Goal: Use online tool/utility: Utilize a website feature to perform a specific function

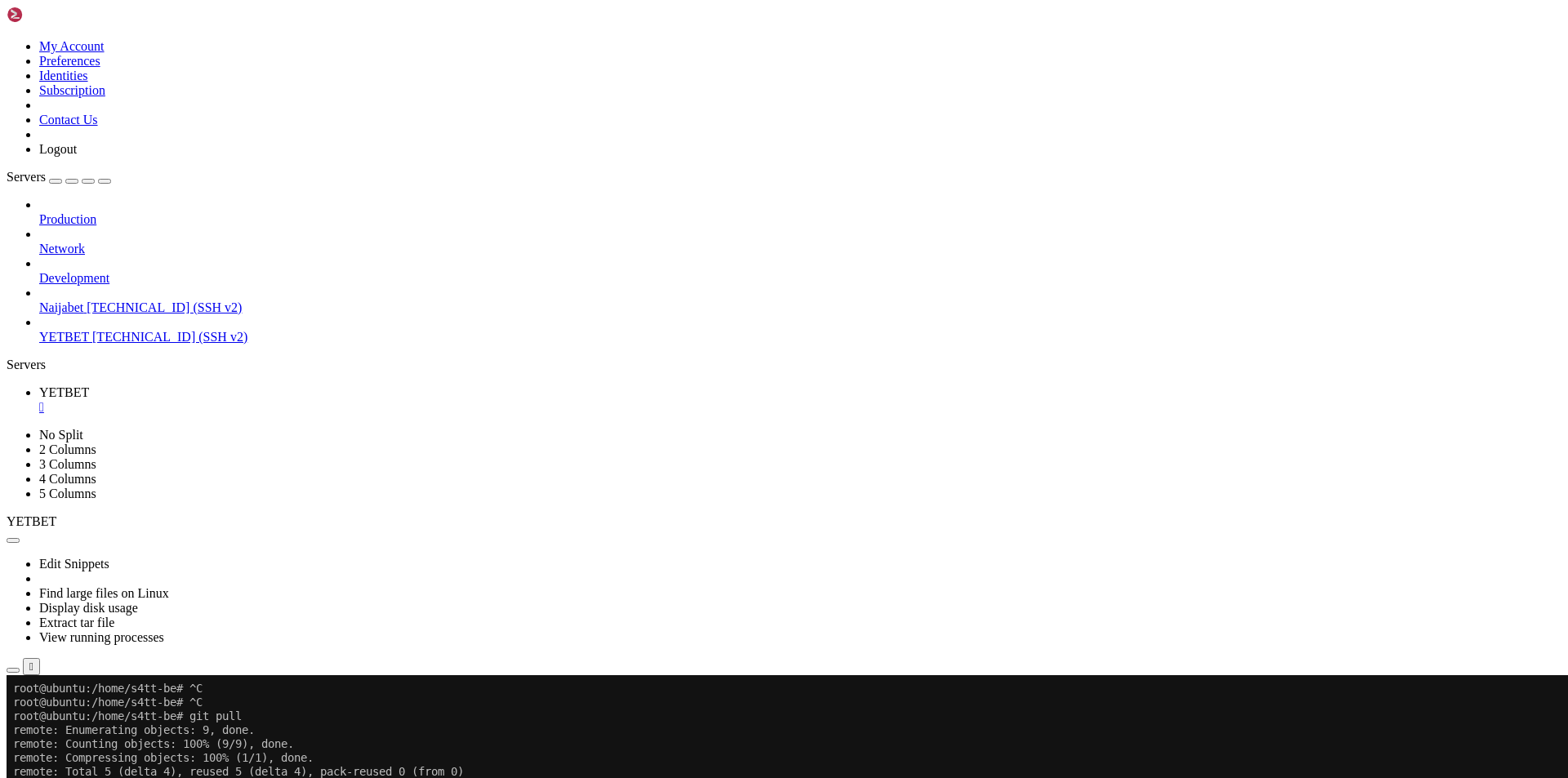
scroll to position [4454, 0]
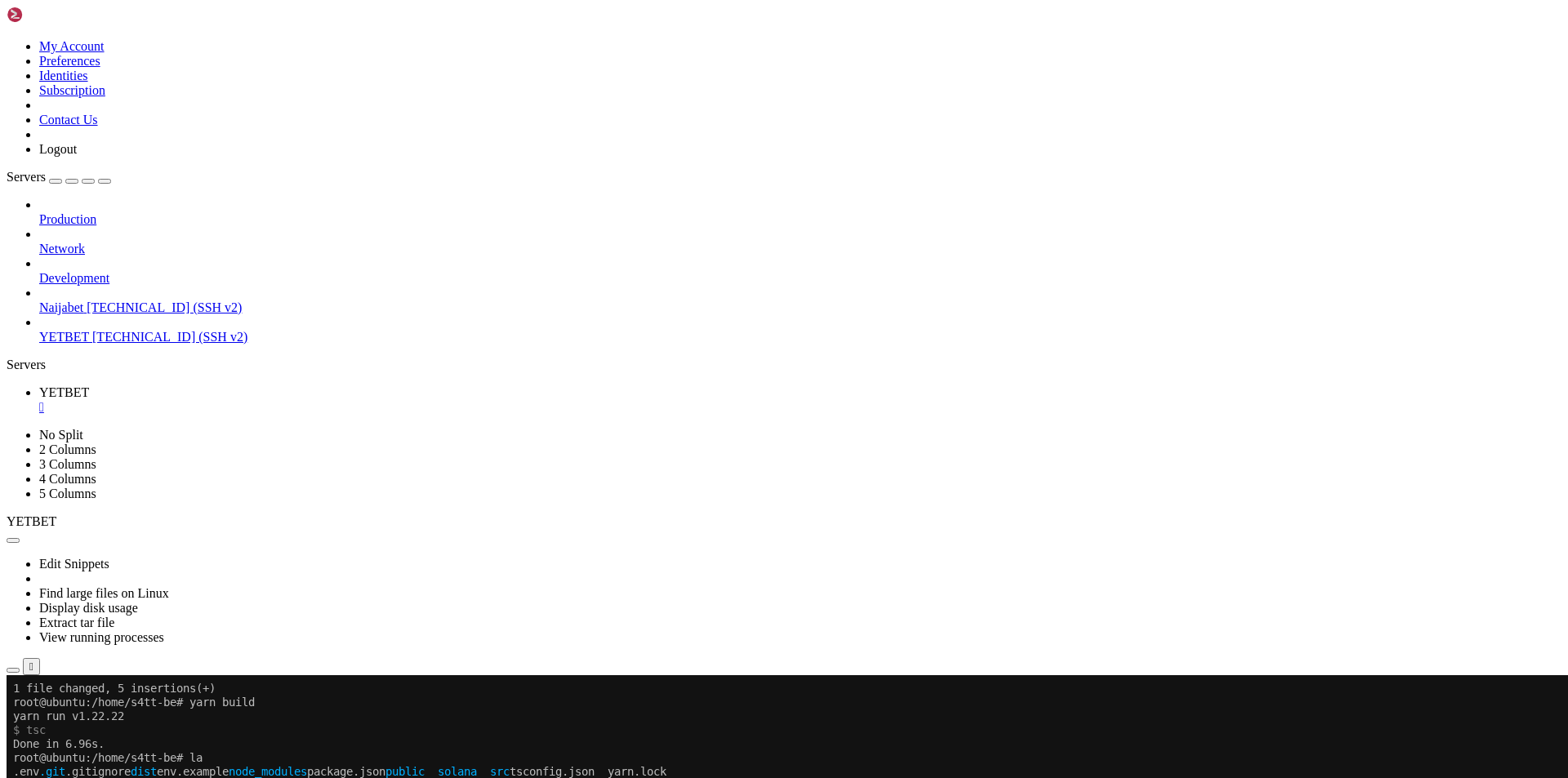
scroll to position [4648, 0]
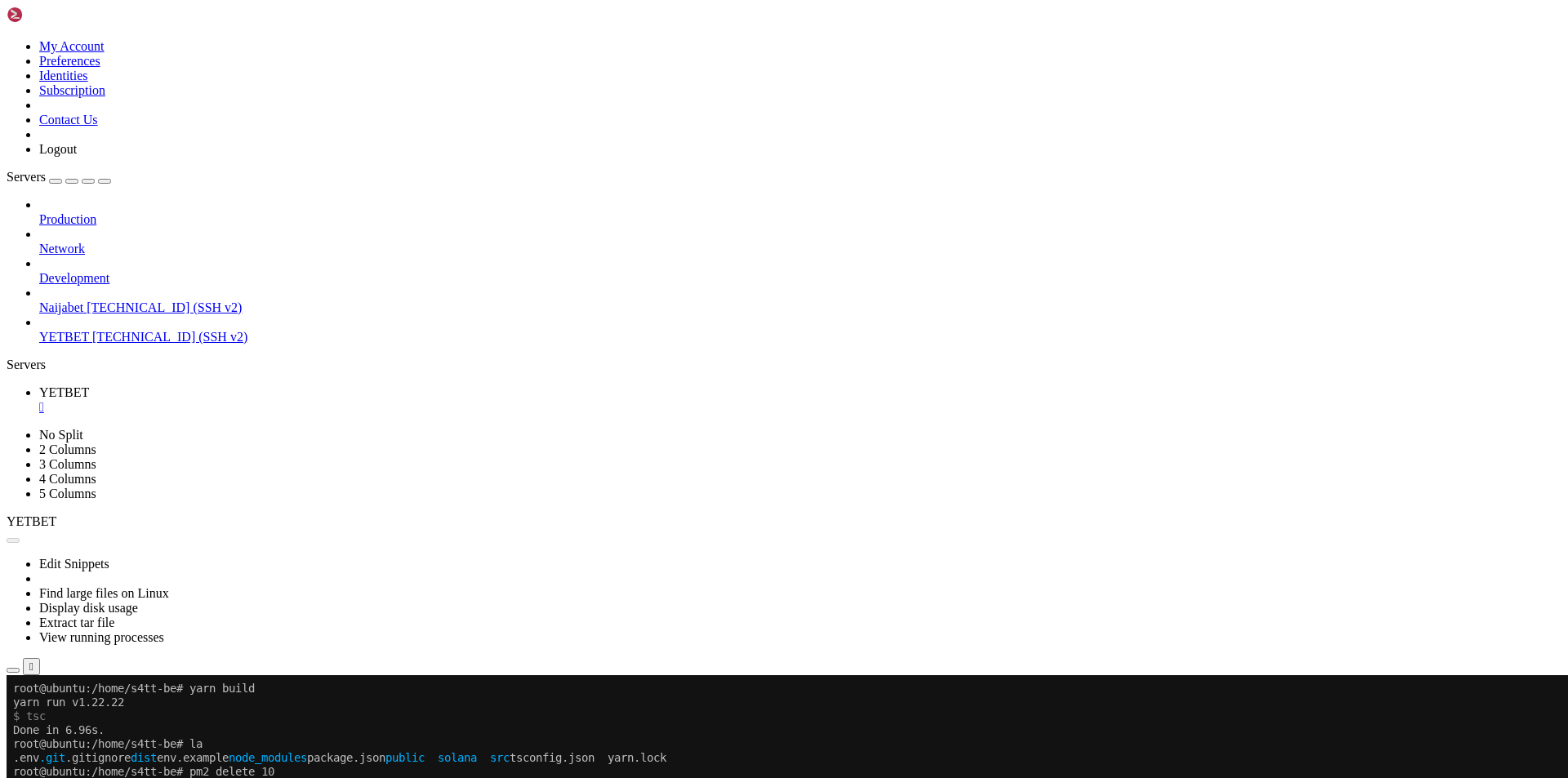
click at [72, 721] on button "Reconnect" at bounding box center [39, 730] width 65 height 18
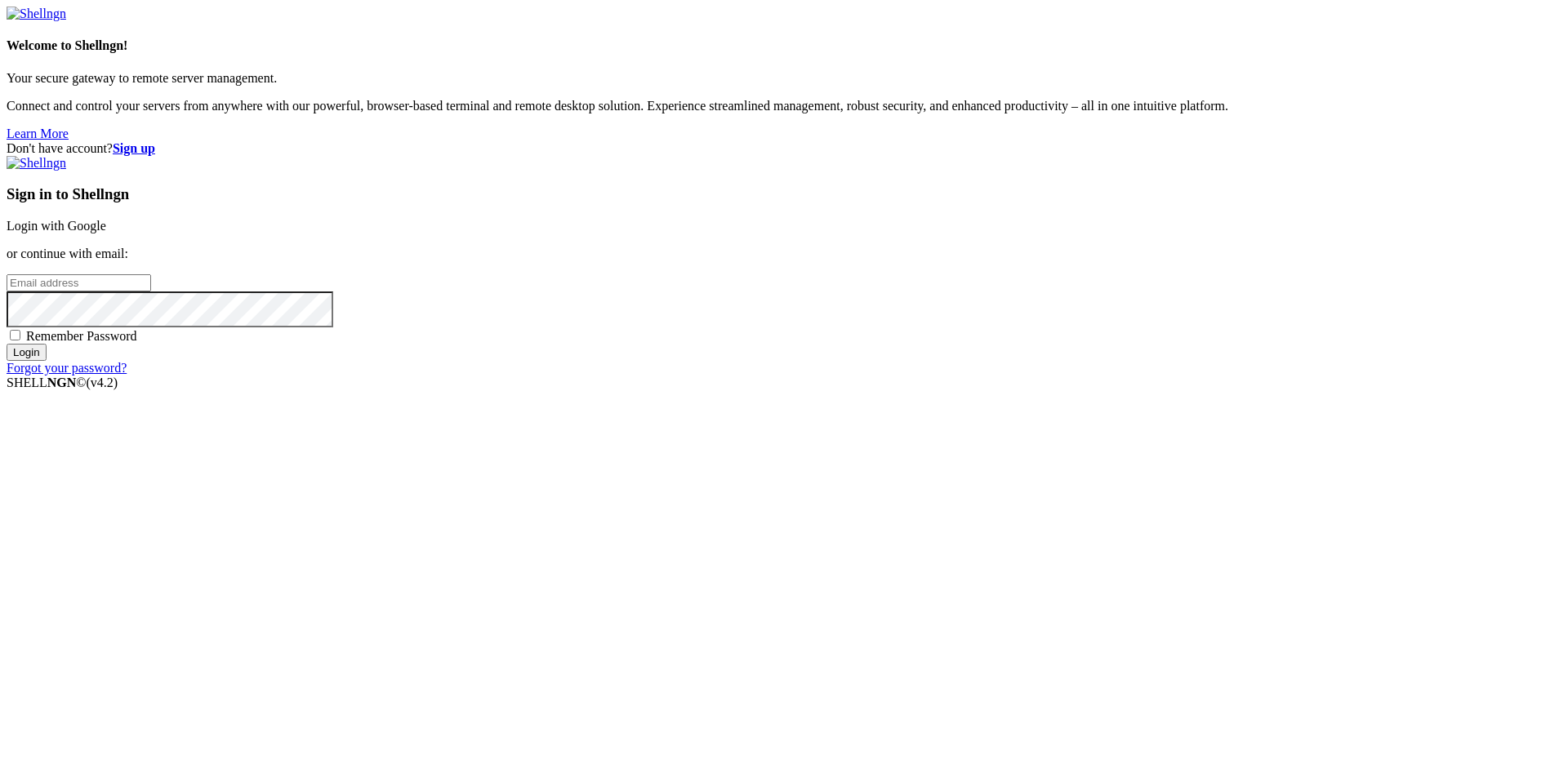
click at [106, 232] on link "Login with Google" at bounding box center [56, 225] width 100 height 14
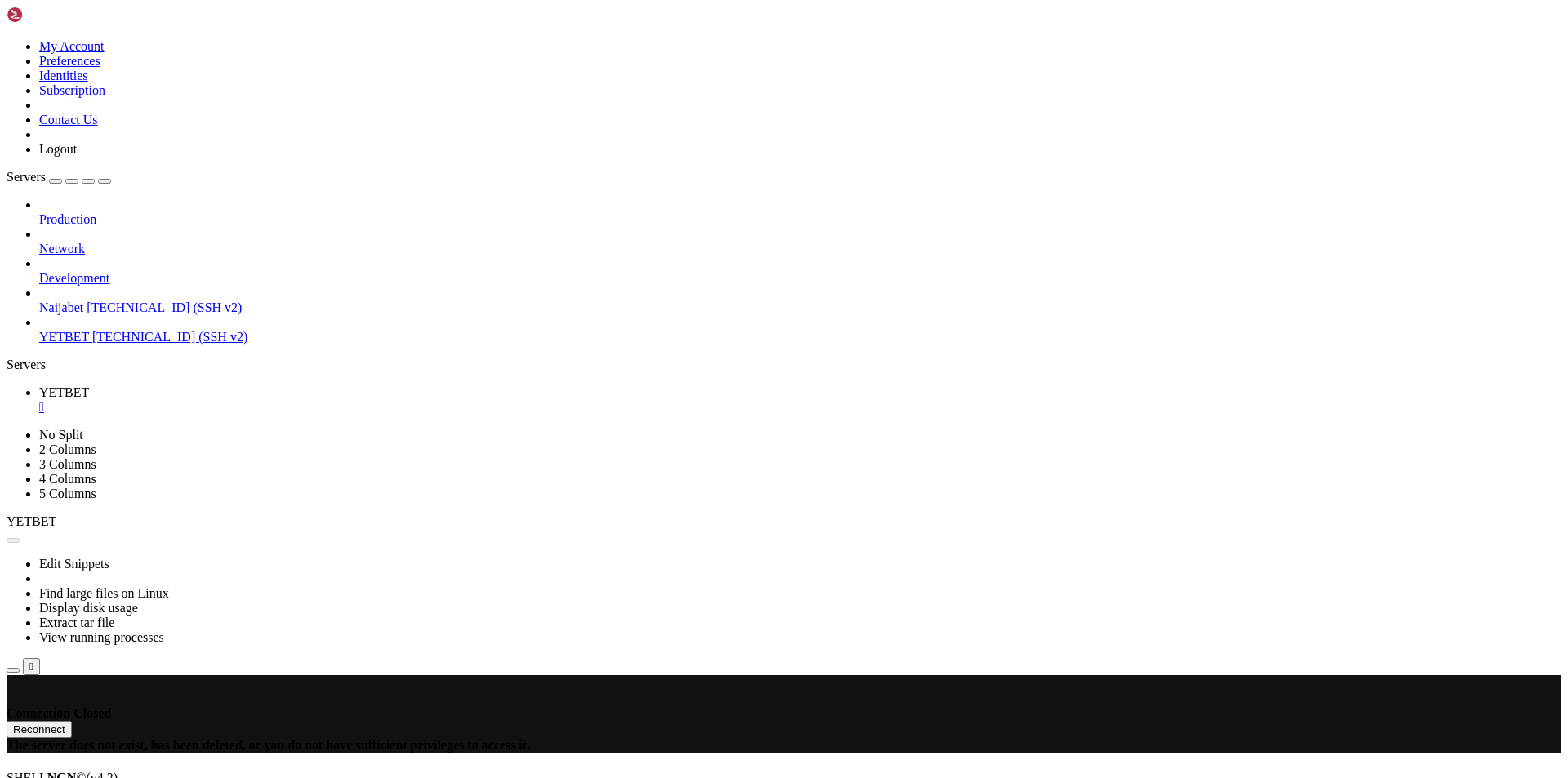
click at [72, 721] on button "Reconnect" at bounding box center [39, 730] width 65 height 18
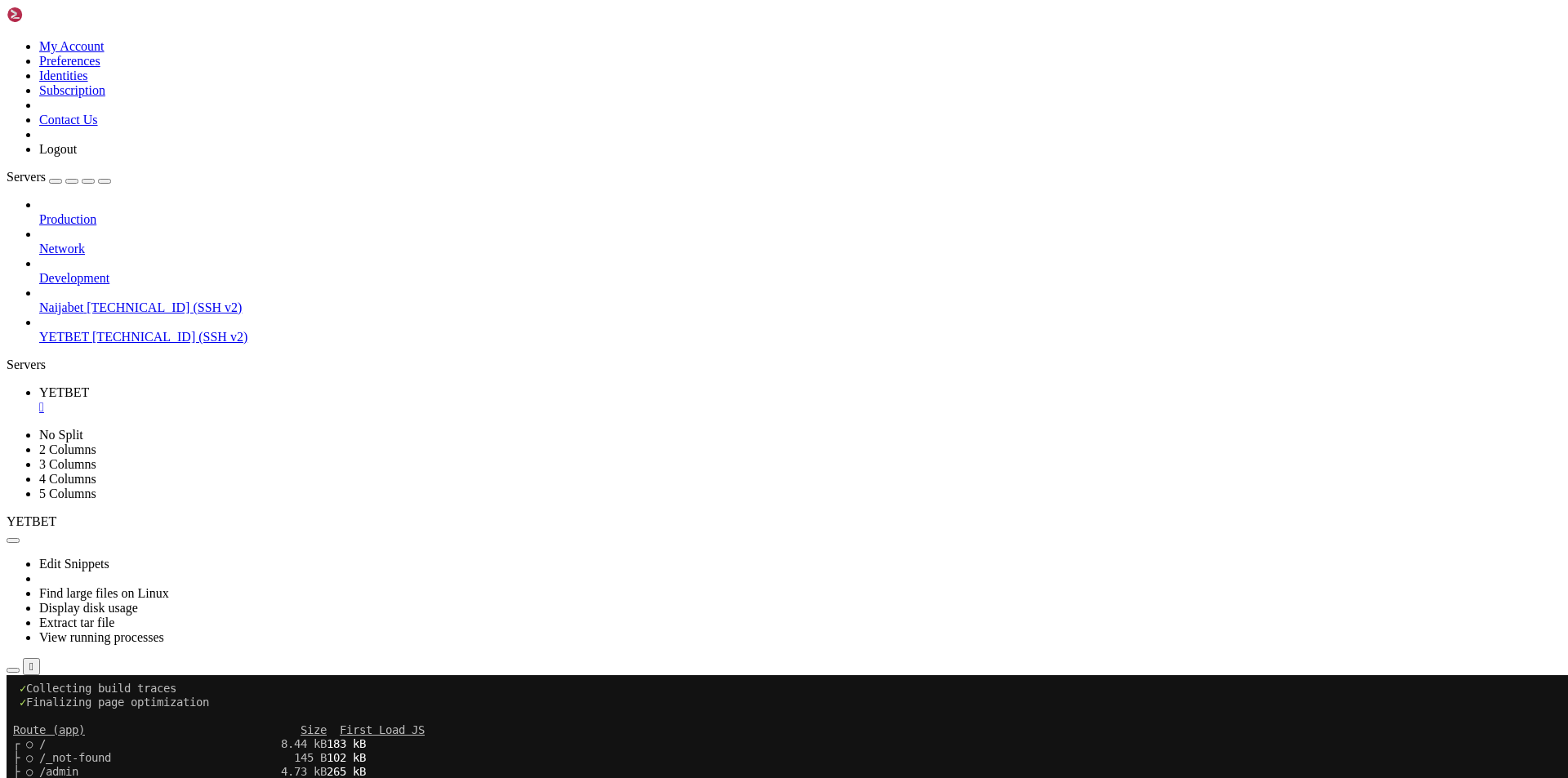
scroll to position [541, 0]
